Goal: Find specific page/section: Find specific page/section

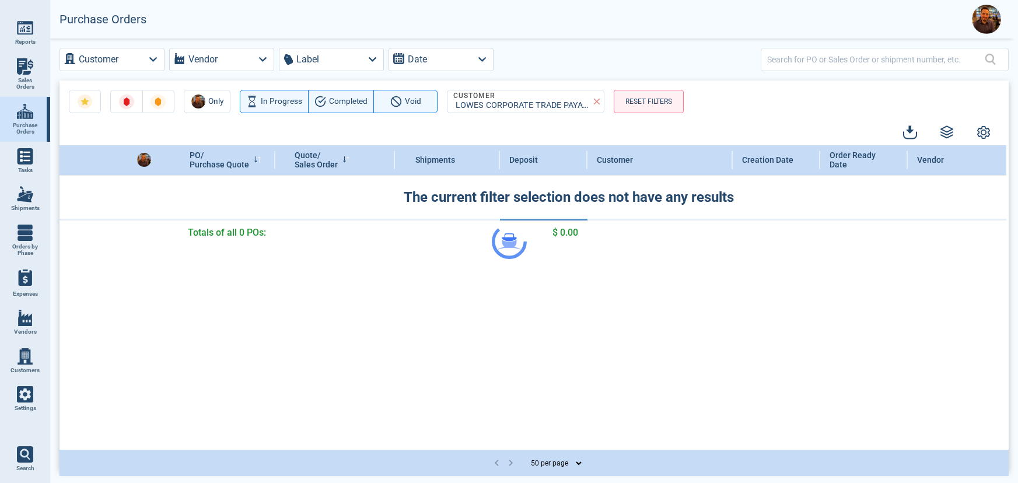
select select "50"
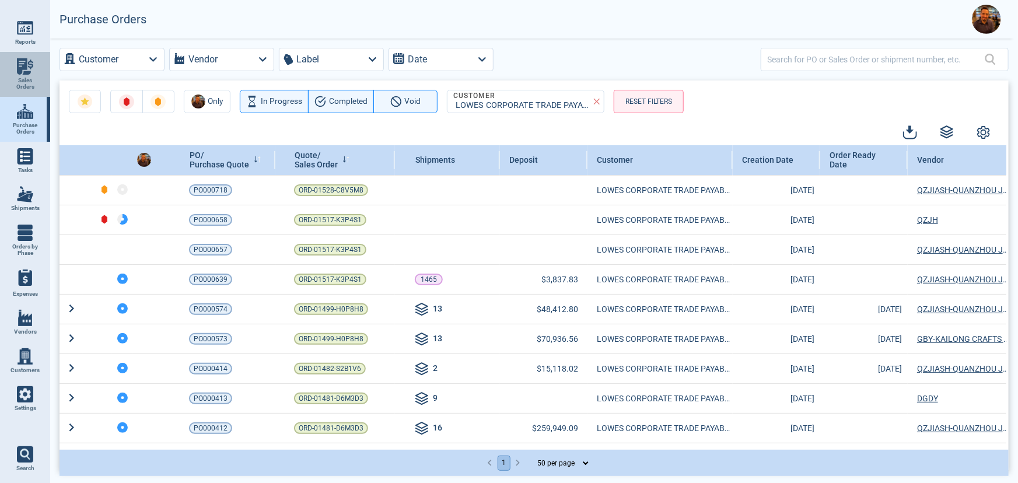
click at [32, 83] on span "Sales Orders" at bounding box center [25, 83] width 32 height 13
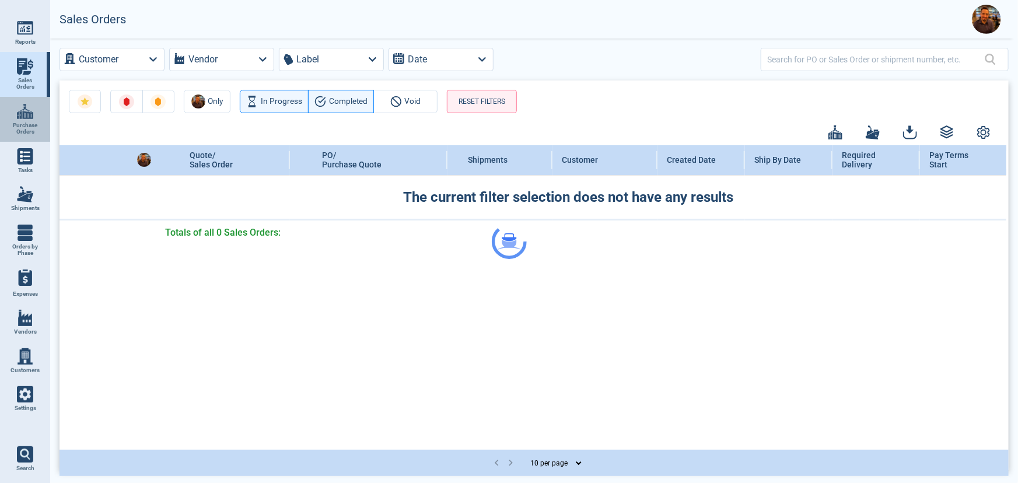
click at [32, 103] on img at bounding box center [25, 111] width 16 height 16
select select "50"
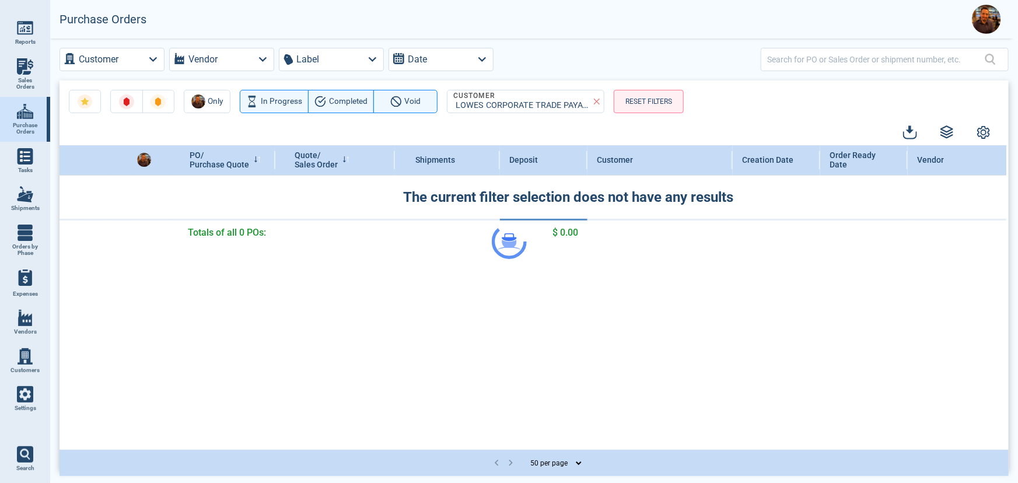
click at [152, 67] on div at bounding box center [509, 241] width 1018 height 483
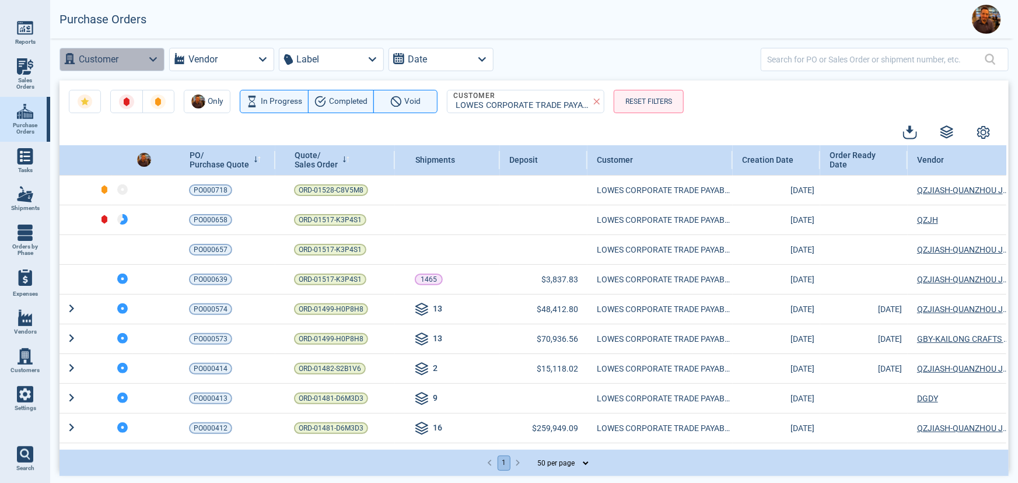
click at [158, 59] on icon "button" at bounding box center [153, 59] width 16 height 16
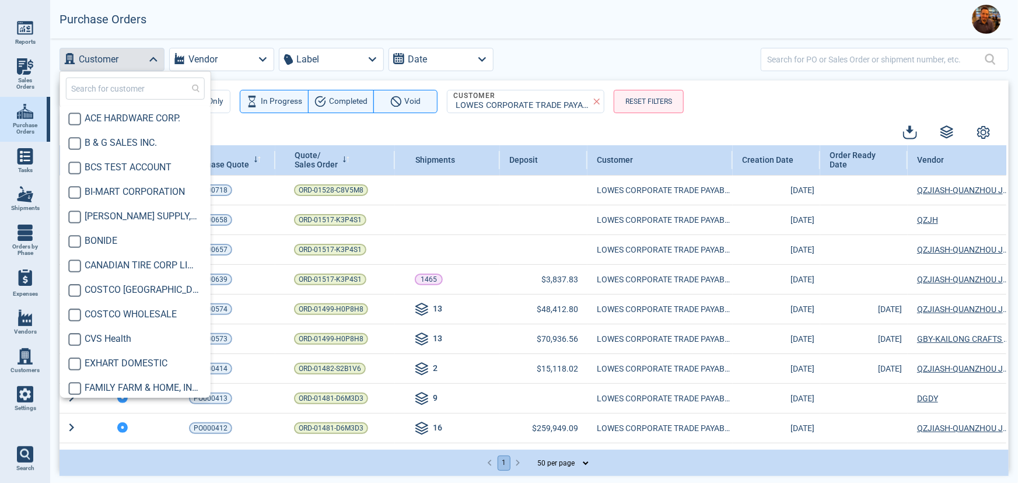
scroll to position [247, 0]
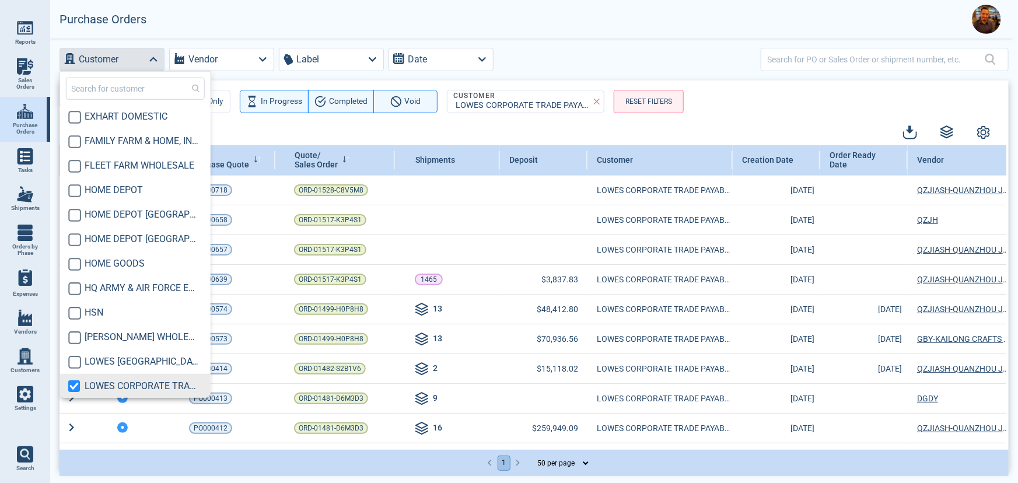
click at [132, 98] on input "text" at bounding box center [135, 89] width 139 height 22
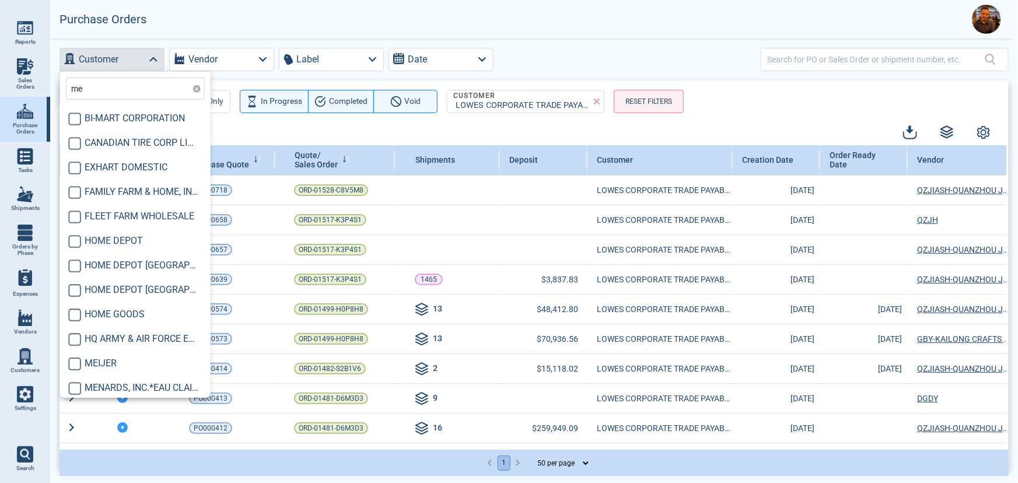
type input "men"
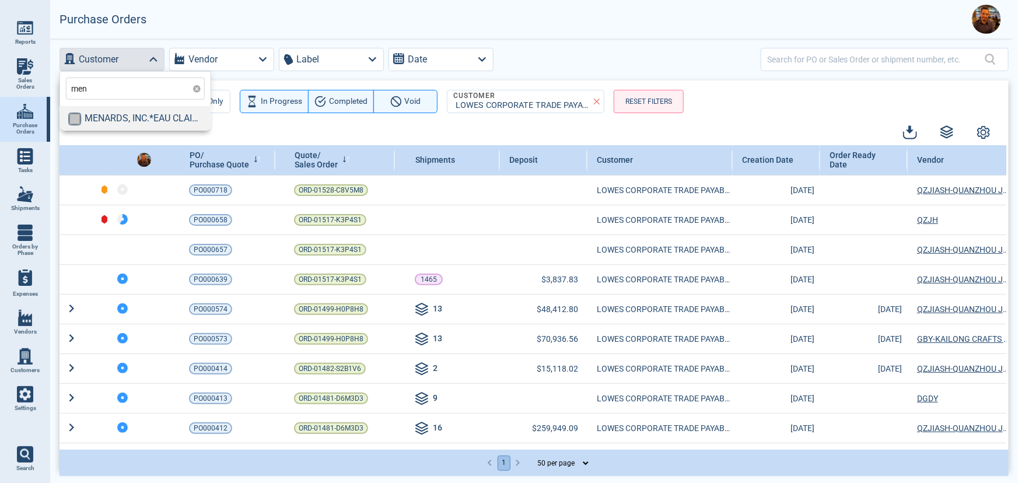
click at [69, 123] on input "checkbox" at bounding box center [74, 118] width 13 height 13
checkbox input "true"
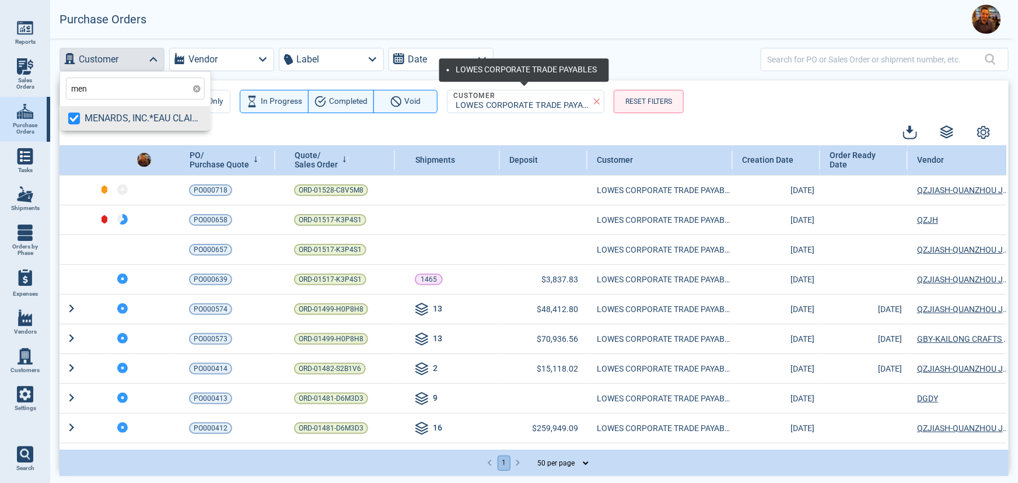
click at [599, 99] on icon at bounding box center [597, 101] width 11 height 11
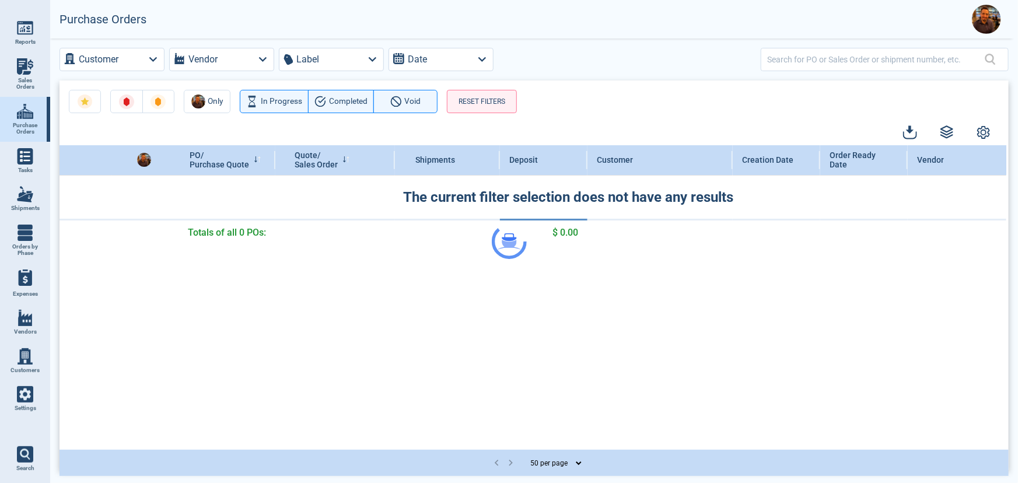
click at [125, 64] on div at bounding box center [509, 241] width 1018 height 483
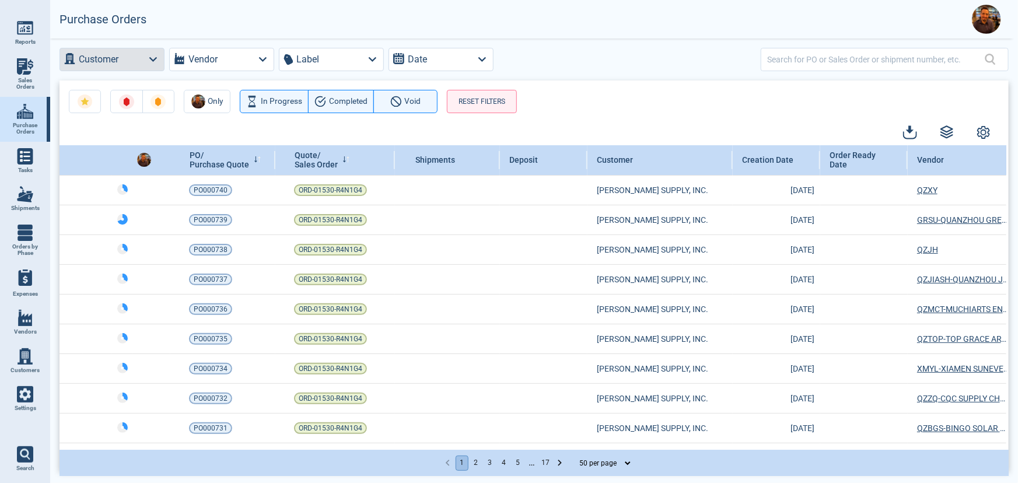
click at [159, 58] on icon "button" at bounding box center [153, 59] width 16 height 16
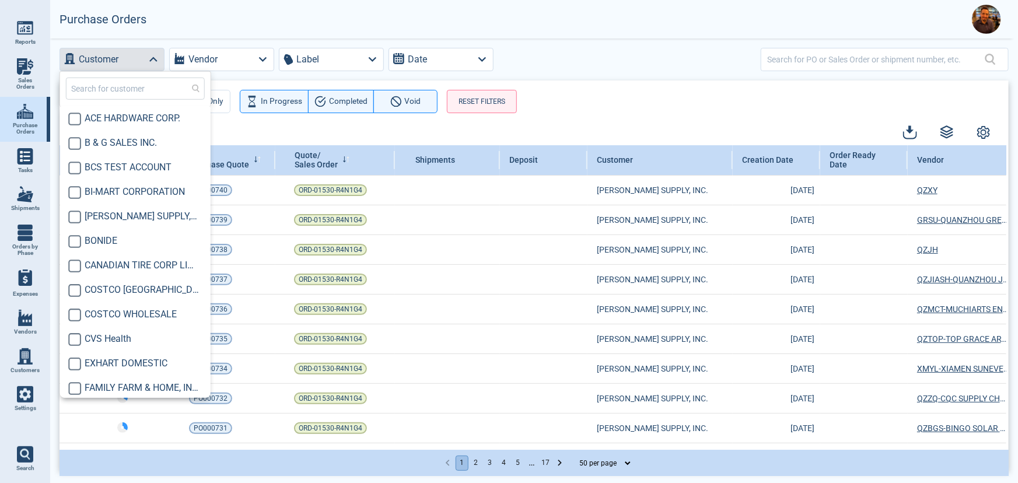
scroll to position [247, 0]
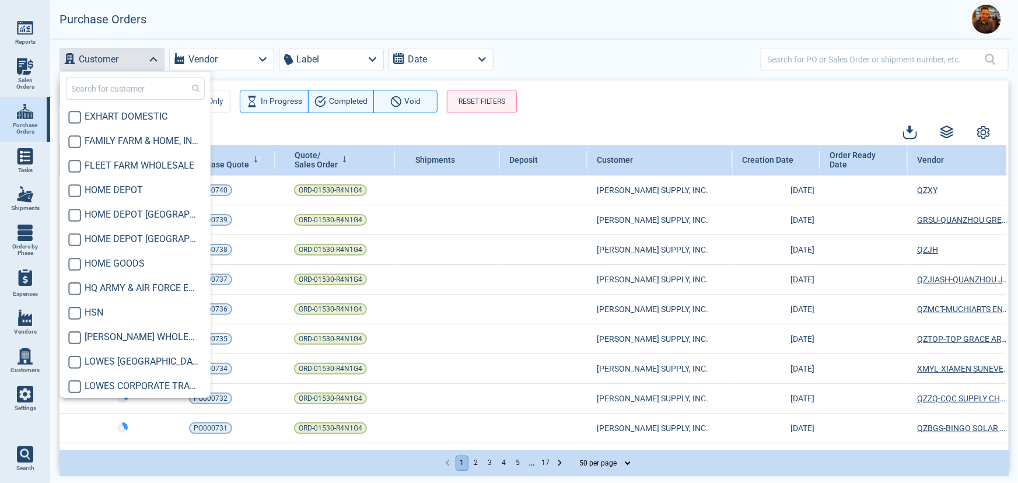
click at [147, 98] on input "text" at bounding box center [135, 89] width 139 height 22
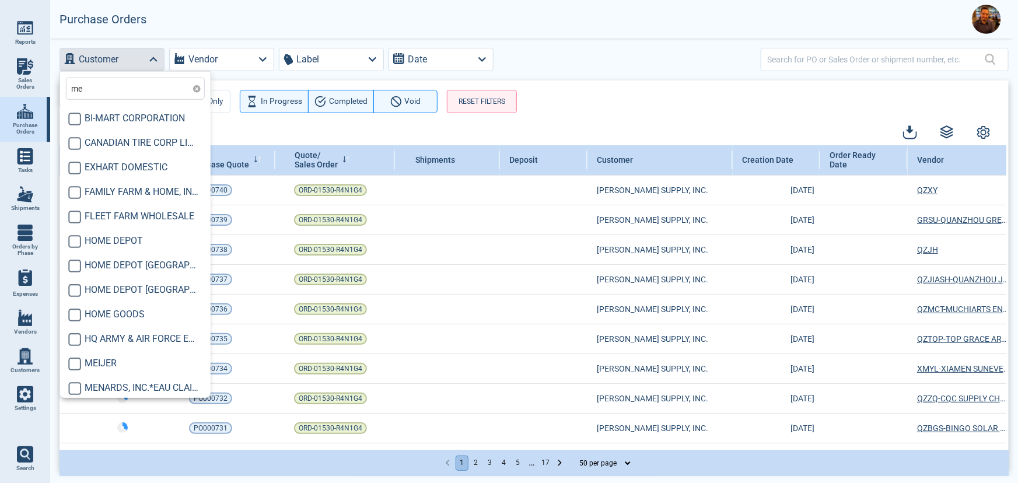
type input "men"
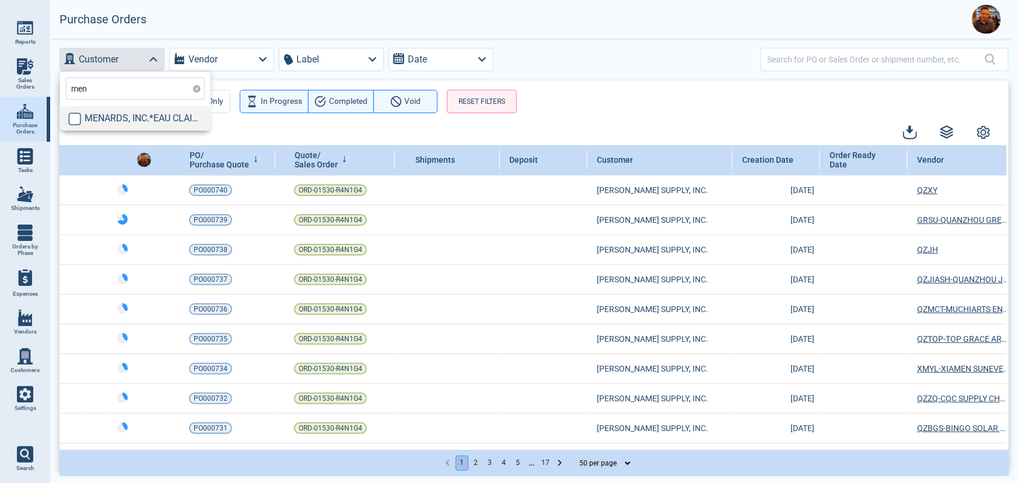
click at [71, 126] on div "MENARDS, INC.*EAU CLAIRE" at bounding box center [133, 118] width 142 height 25
checkbox input "true"
type input "men"
click at [643, 94] on div "Only In Progress Completed Void RESET FILTERS" at bounding box center [534, 97] width 949 height 33
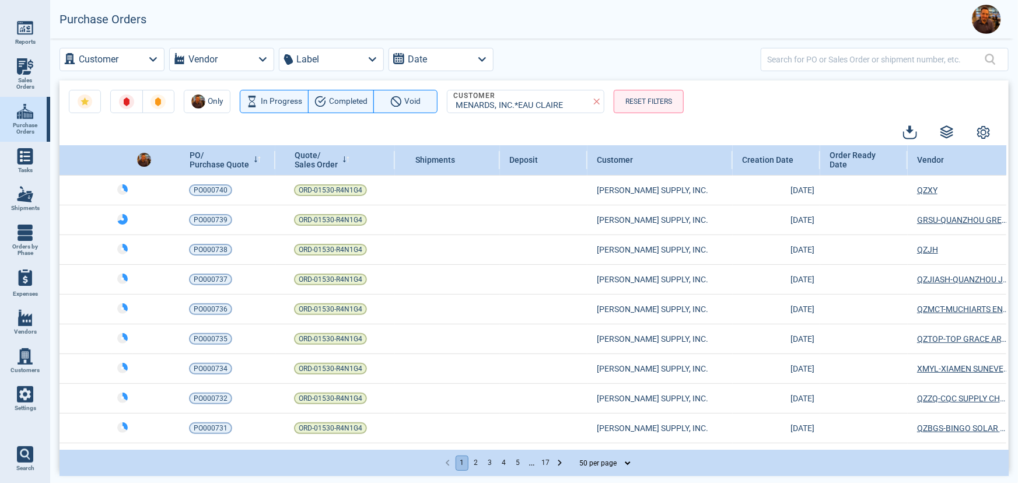
click at [803, 102] on div "Only In Progress Completed Void Customer MENARDS, INC.*EAU CLAIRE RESET FILTERS" at bounding box center [534, 97] width 949 height 33
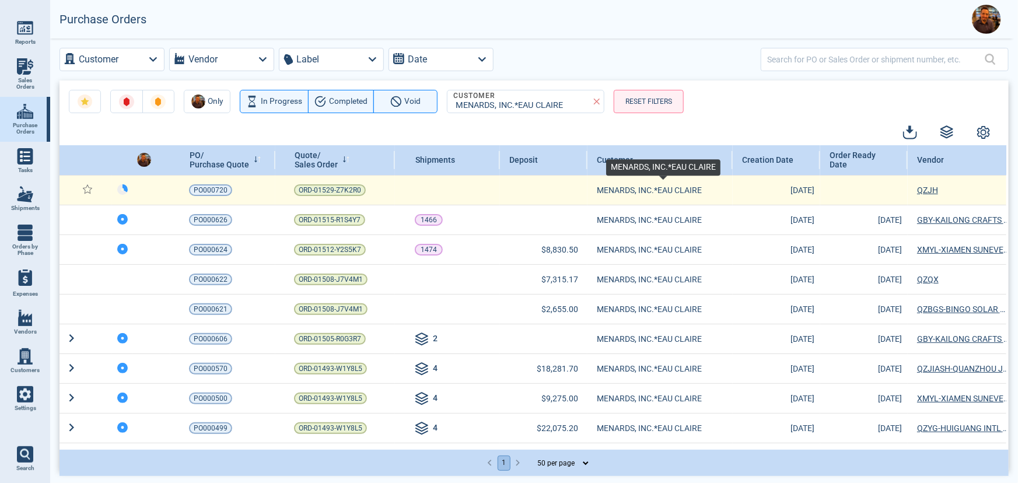
click at [644, 184] on span "MENARDS, INC.*EAU CLAIRE" at bounding box center [663, 190] width 133 height 12
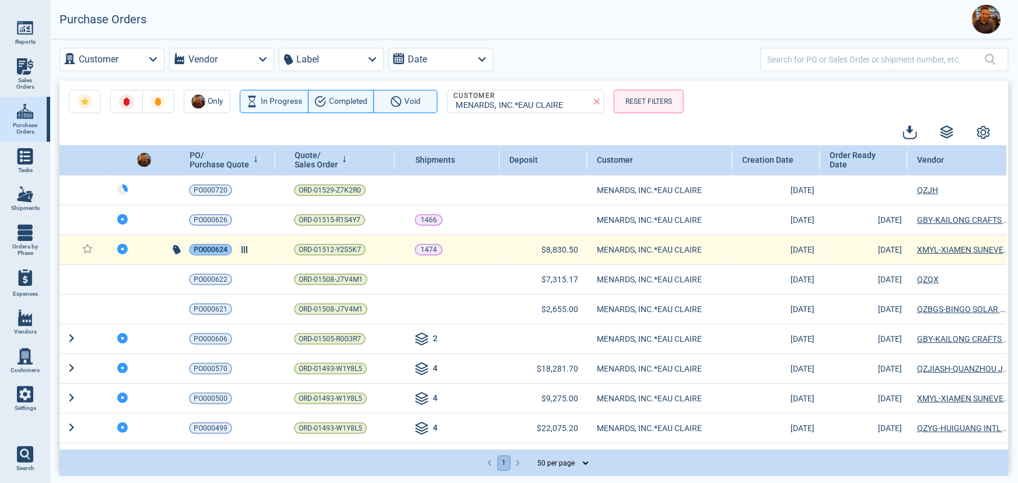
click at [194, 245] on span "PO000624" at bounding box center [211, 250] width 34 height 12
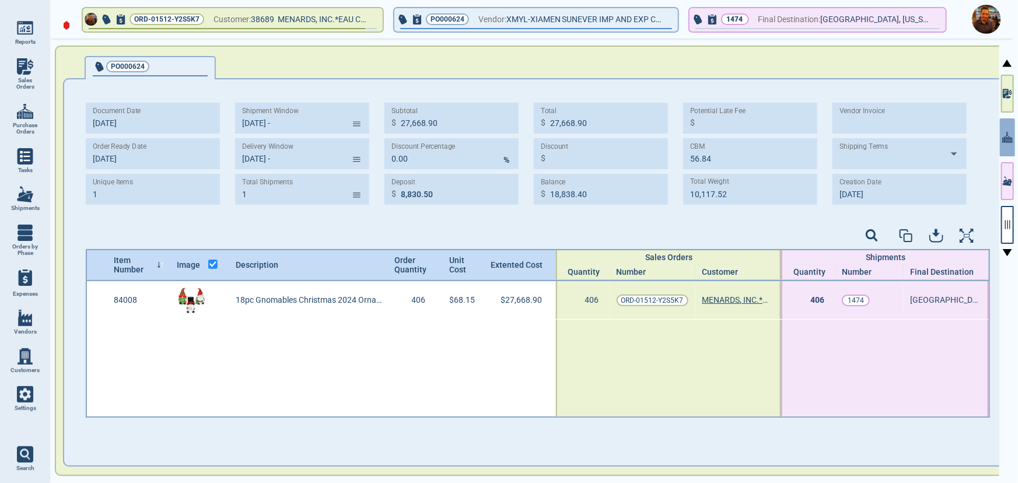
type input "[DATE] -"
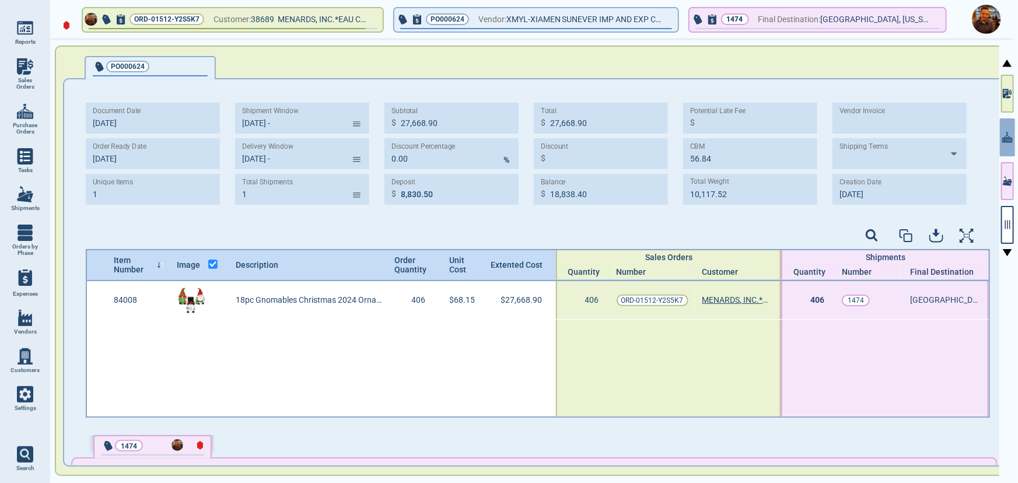
select select "50"
